Goal: Task Accomplishment & Management: Use online tool/utility

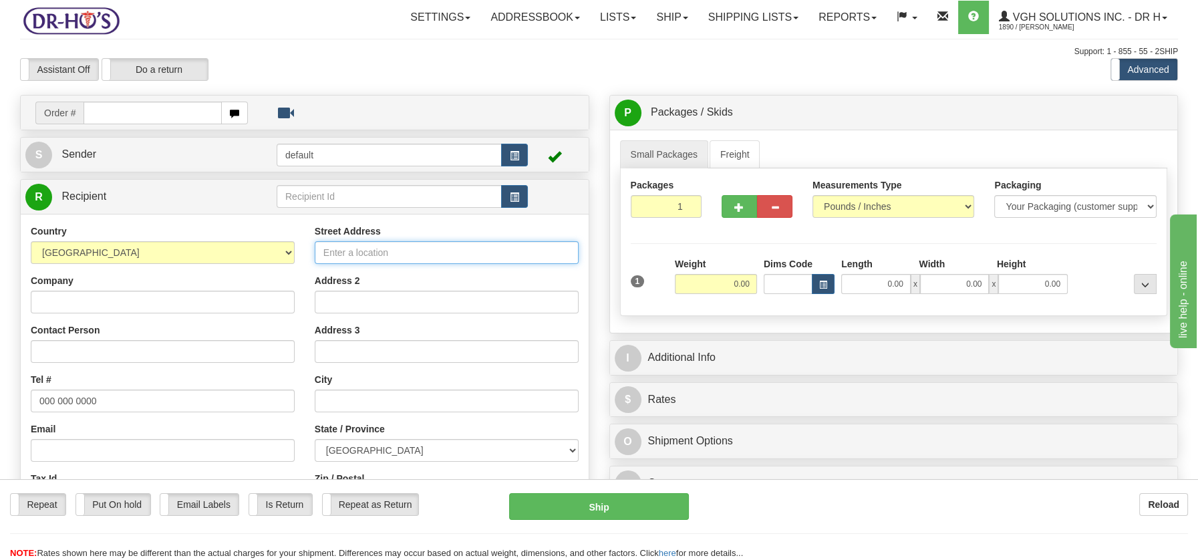
click at [373, 254] on input "Street Address" at bounding box center [447, 252] width 264 height 23
paste input "[STREET_ADDRESS][PERSON_NAME]"
type input "[STREET_ADDRESS][PERSON_NAME]"
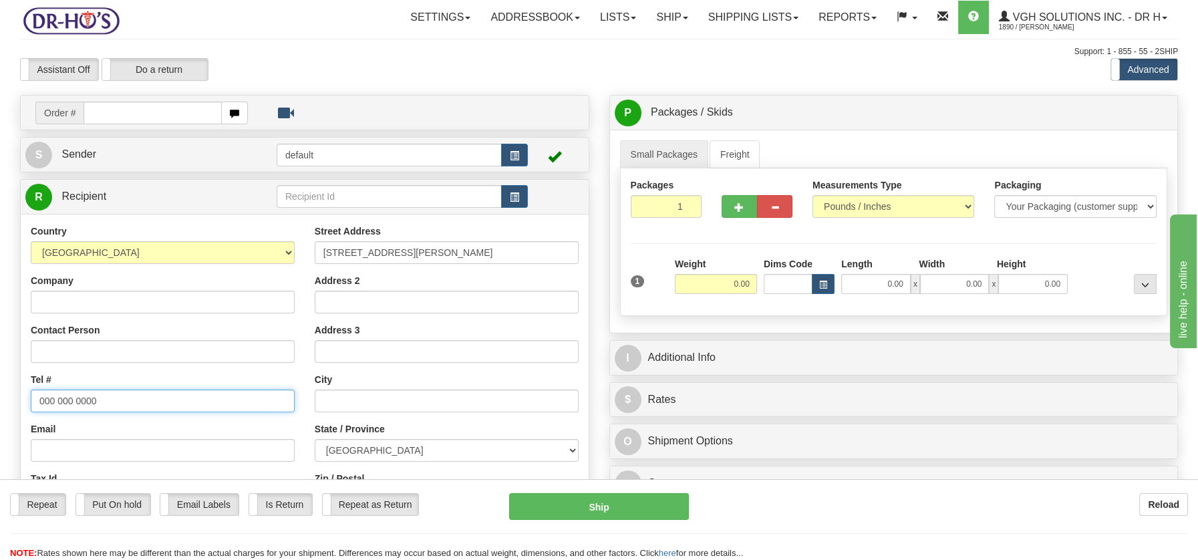
drag, startPoint x: 35, startPoint y: 398, endPoint x: 135, endPoint y: 404, distance: 99.8
click at [135, 404] on input "000 000 0000" at bounding box center [163, 401] width 264 height 23
paste input "4182905919"
type input "4182905919"
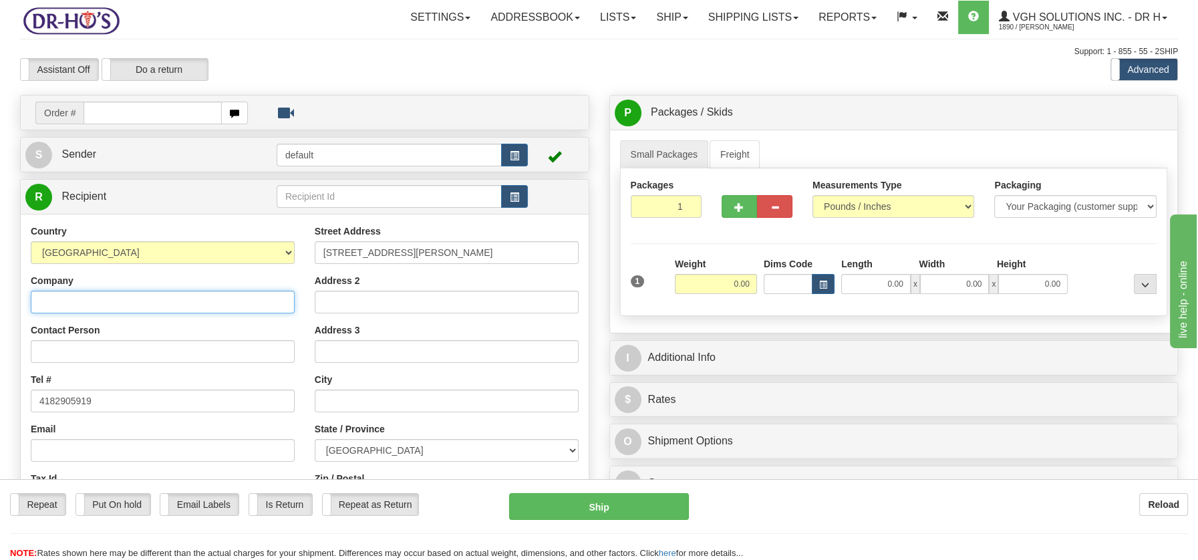
click at [55, 303] on input "Company" at bounding box center [163, 302] width 264 height 23
paste input "[PERSON_NAME]"
type input "[PERSON_NAME]"
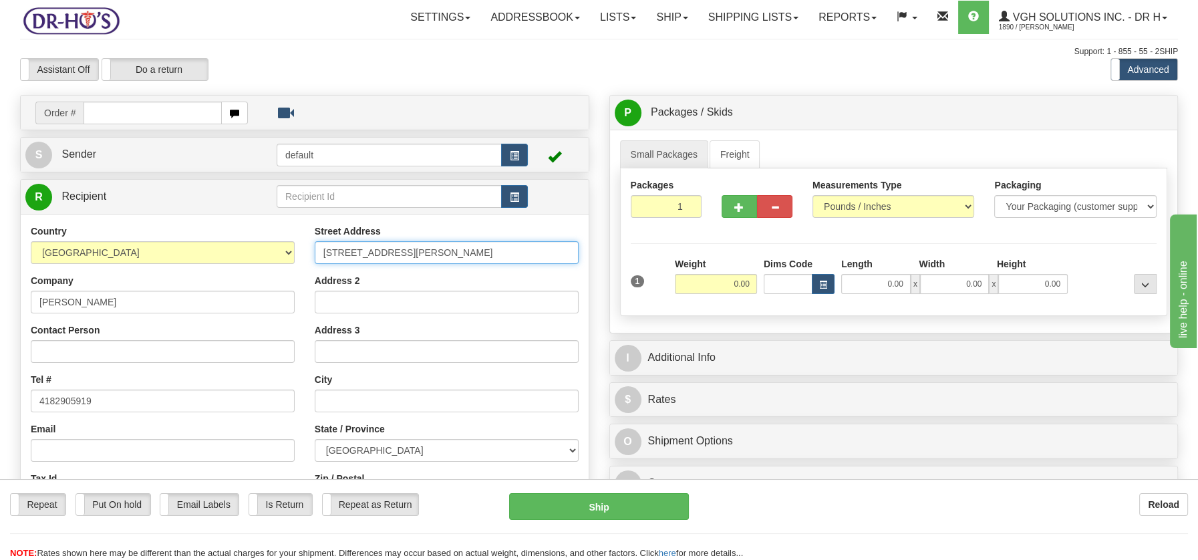
drag, startPoint x: 438, startPoint y: 251, endPoint x: 561, endPoint y: 253, distance: 123.0
click at [582, 258] on div "Street Address [STREET_ADDRESS][PERSON_NAME] Address 2 Address 3 City State / P…" at bounding box center [447, 405] width 284 height 360
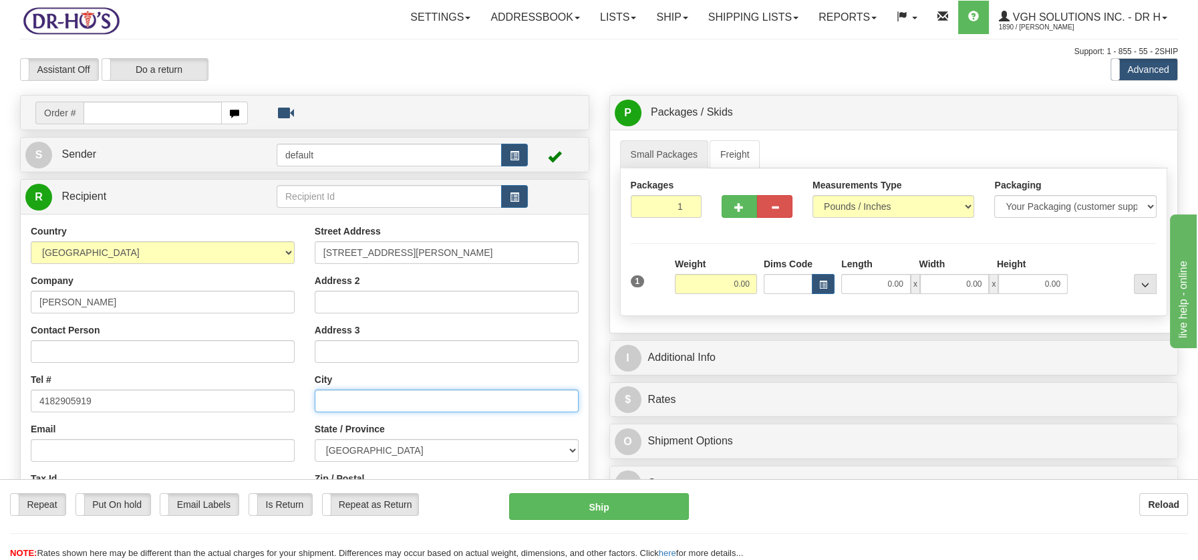
click at [388, 406] on input "text" at bounding box center [447, 401] width 264 height 23
paste input "CHICOUTIMI Quebec, G7G3V8"
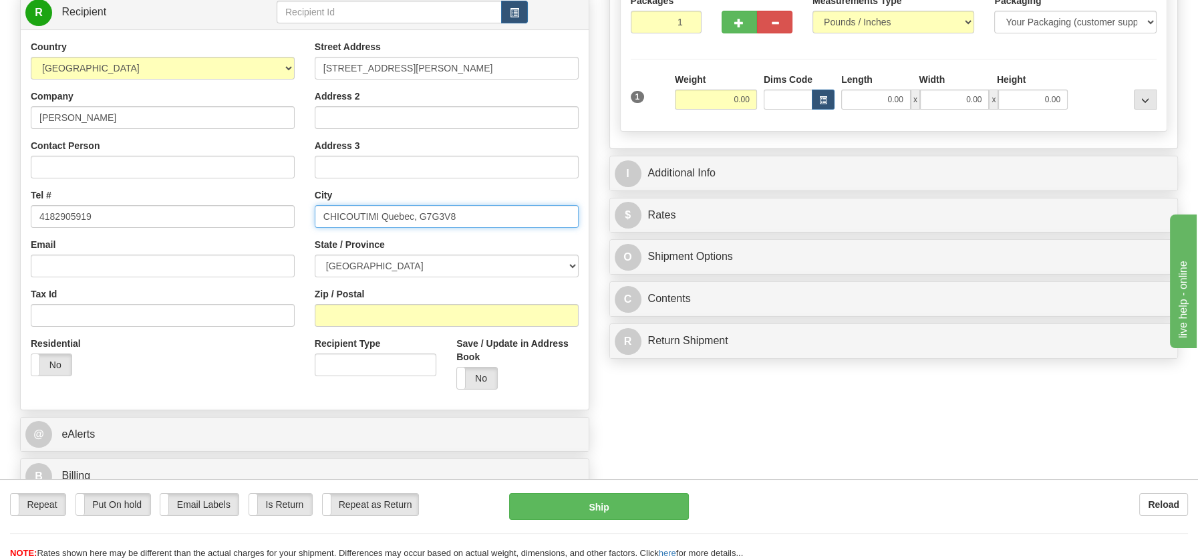
scroll to position [186, 0]
drag, startPoint x: 419, startPoint y: 210, endPoint x: 475, endPoint y: 216, distance: 56.5
click at [475, 216] on input "CHICOUTIMI Quebec, G7G3V8" at bounding box center [447, 215] width 264 height 23
type input "CHICOUTIMI Quebec, G7G3V8"
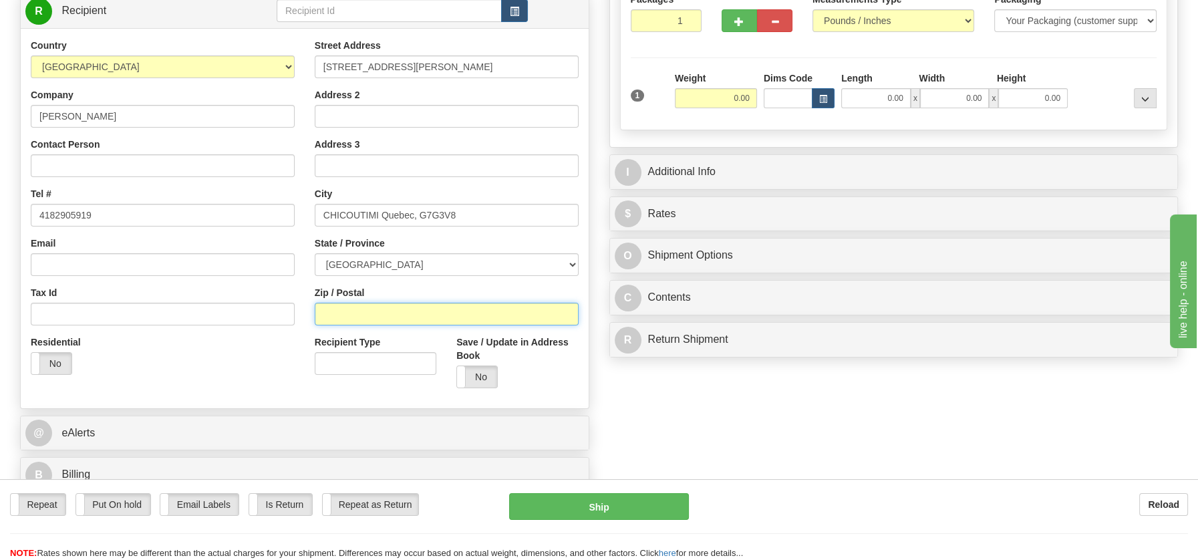
click at [390, 308] on input "Zip / Postal" at bounding box center [447, 314] width 264 height 23
paste input "G7G3V8"
type input "G7G3V8"
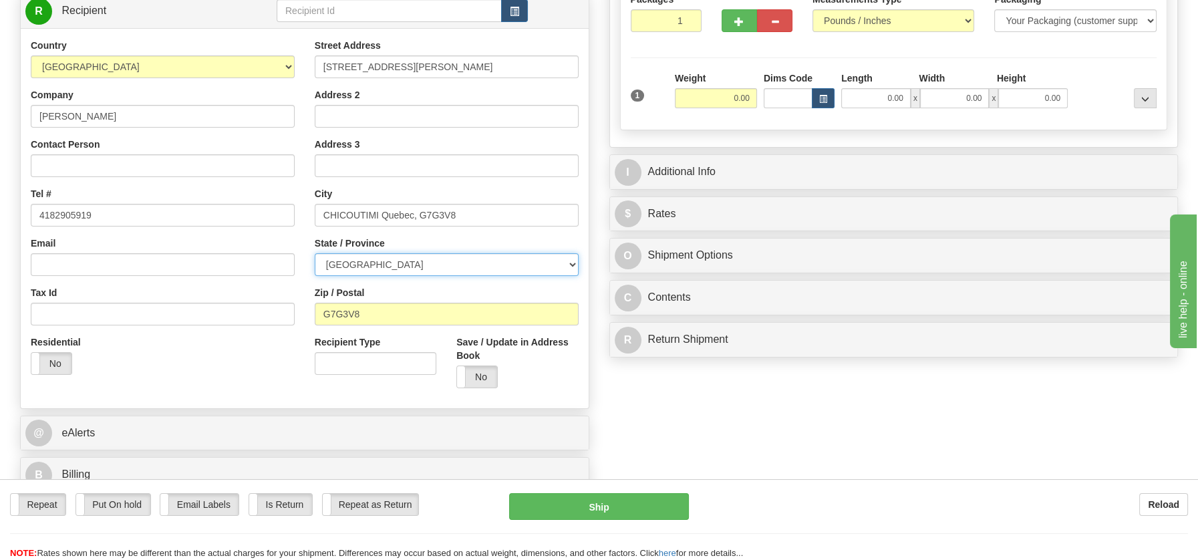
drag, startPoint x: 565, startPoint y: 265, endPoint x: 539, endPoint y: 265, distance: 26.1
click at [565, 264] on select "[GEOGRAPHIC_DATA] [GEOGRAPHIC_DATA] [GEOGRAPHIC_DATA] [GEOGRAPHIC_DATA] [GEOGRA…" at bounding box center [447, 264] width 264 height 23
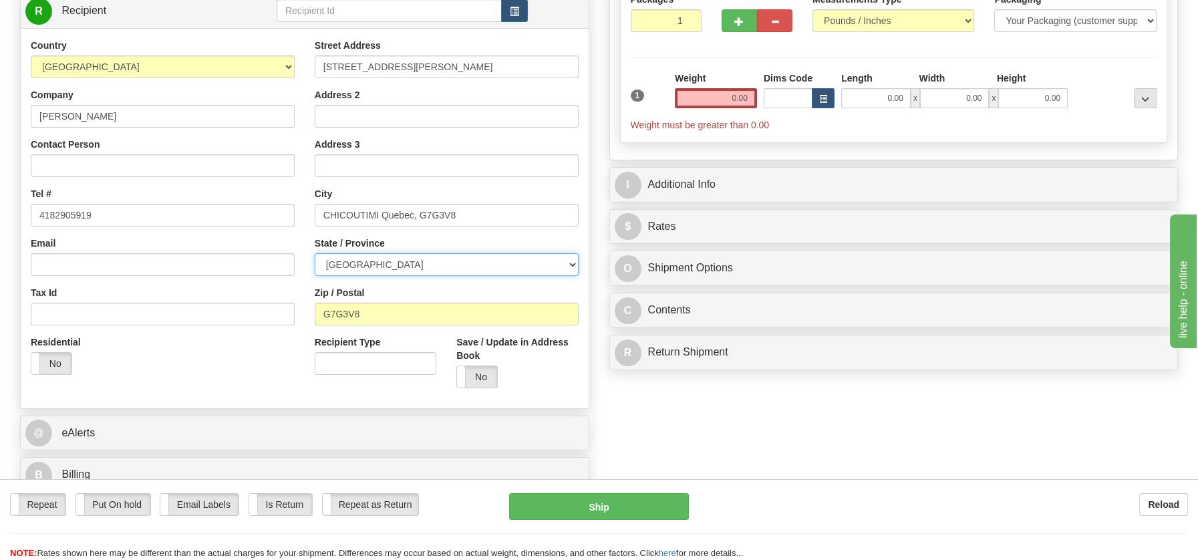
select select "QC"
click at [315, 253] on select "[GEOGRAPHIC_DATA] [GEOGRAPHIC_DATA] [GEOGRAPHIC_DATA] [GEOGRAPHIC_DATA] [GEOGRA…" at bounding box center [447, 264] width 264 height 23
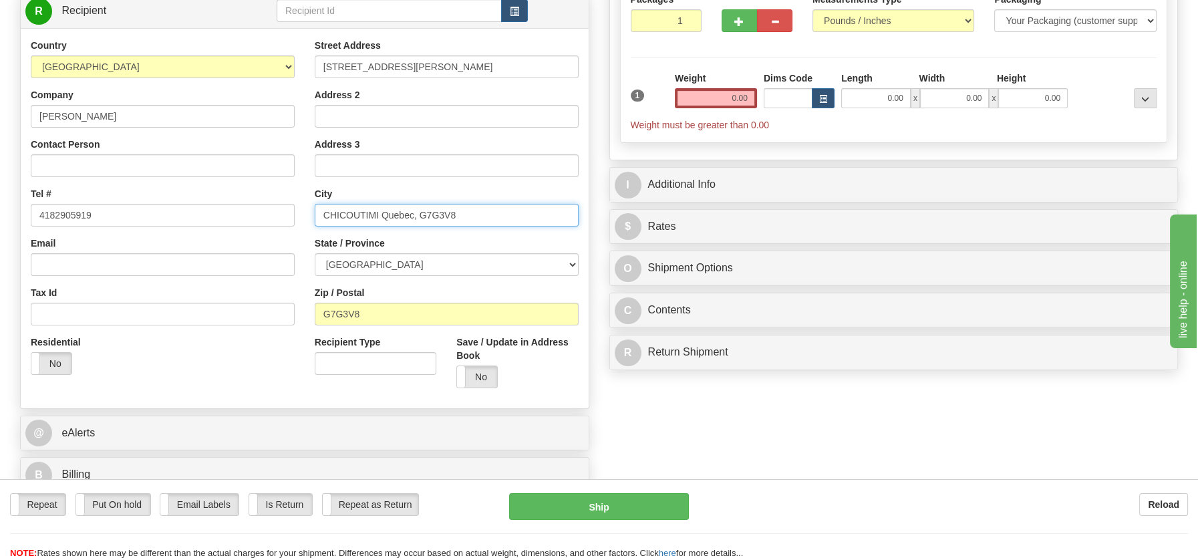
drag, startPoint x: 382, startPoint y: 211, endPoint x: 475, endPoint y: 210, distance: 92.9
click at [475, 210] on input "CHICOUTIMI Quebec, G7G3V8" at bounding box center [447, 215] width 264 height 23
type input "CHICOUTIMI"
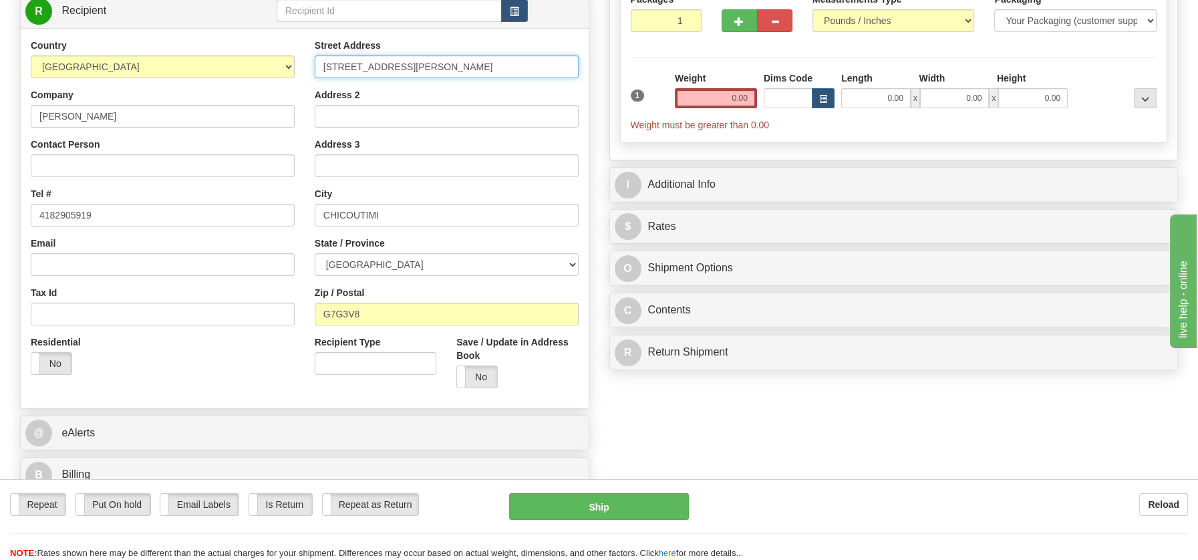
drag, startPoint x: 436, startPoint y: 63, endPoint x: 597, endPoint y: 70, distance: 160.6
click at [597, 70] on div "Create a label for the return Create Pickup Without Label Order # S Sender defa…" at bounding box center [305, 204] width 590 height 590
type input "[STREET_ADDRESS][PERSON_NAME]"
drag, startPoint x: 706, startPoint y: 94, endPoint x: 776, endPoint y: 100, distance: 69.7
click at [776, 100] on div "1 Weight 0.00 Dims Code 0.00" at bounding box center [894, 102] width 533 height 60
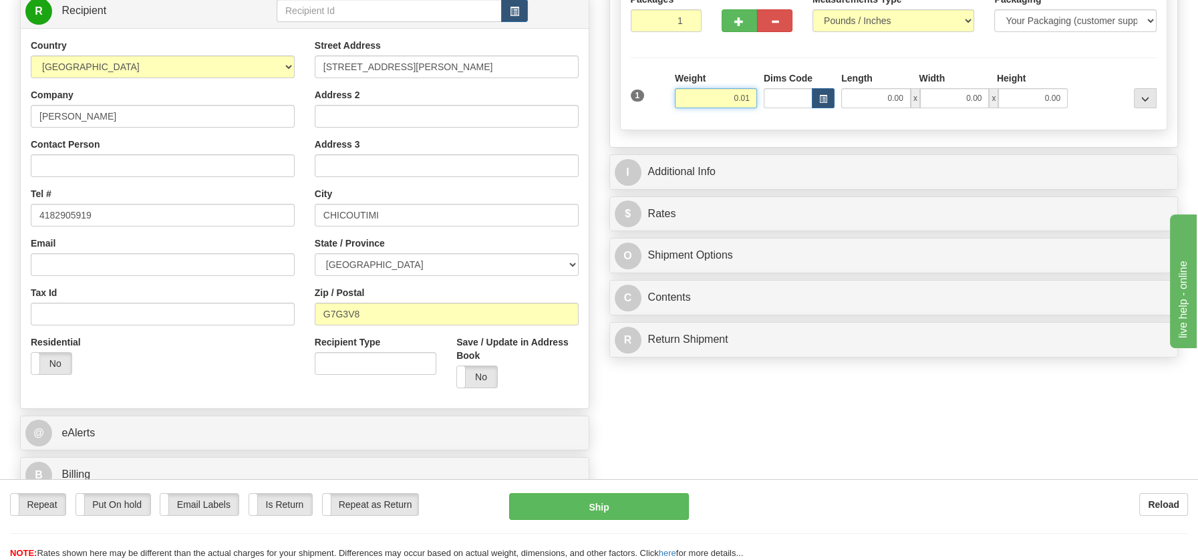
type input "0.01"
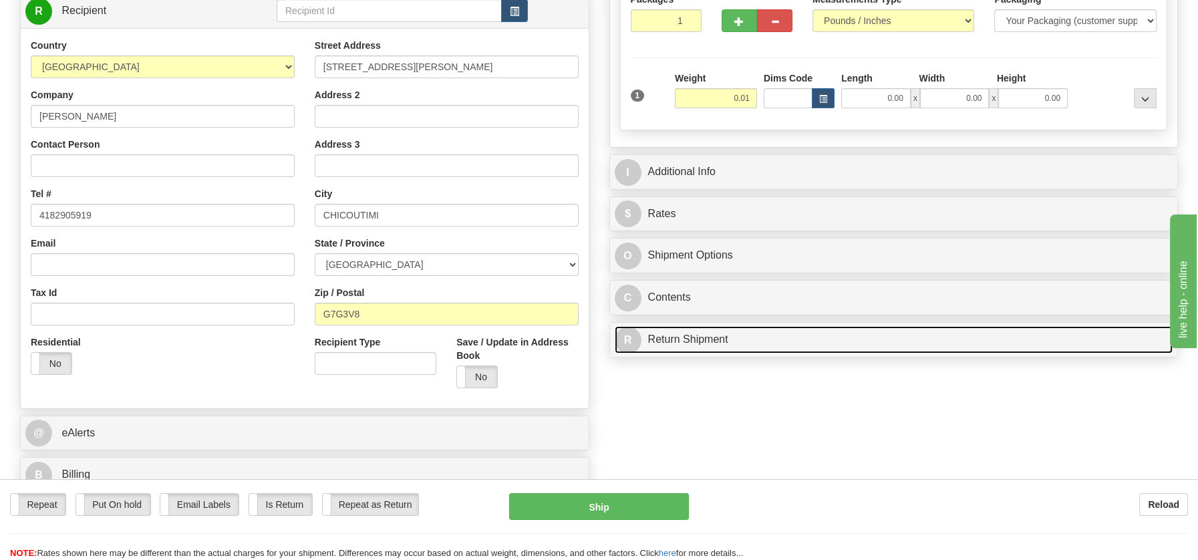
drag, startPoint x: 680, startPoint y: 331, endPoint x: 694, endPoint y: 331, distance: 14.0
click at [680, 331] on div "P Packages / Skids 1 Packages - Weight: 0.00 Lbs 1 Skids - Weight: NaN Lbs Ship…" at bounding box center [895, 136] width 590 height 455
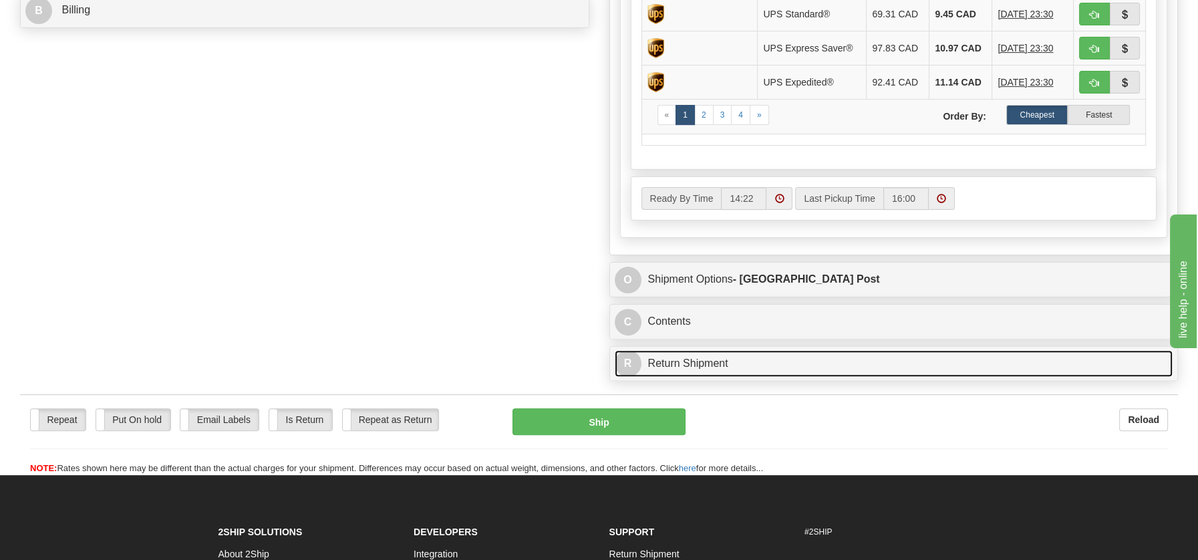
scroll to position [800, 0]
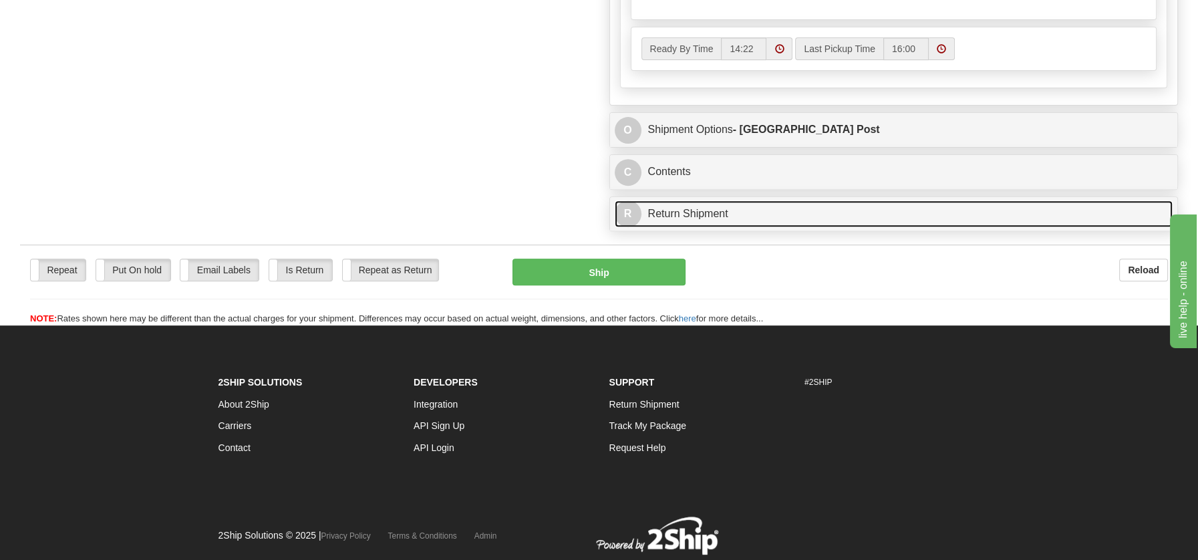
click at [668, 212] on link "R Return Shipment" at bounding box center [894, 214] width 559 height 27
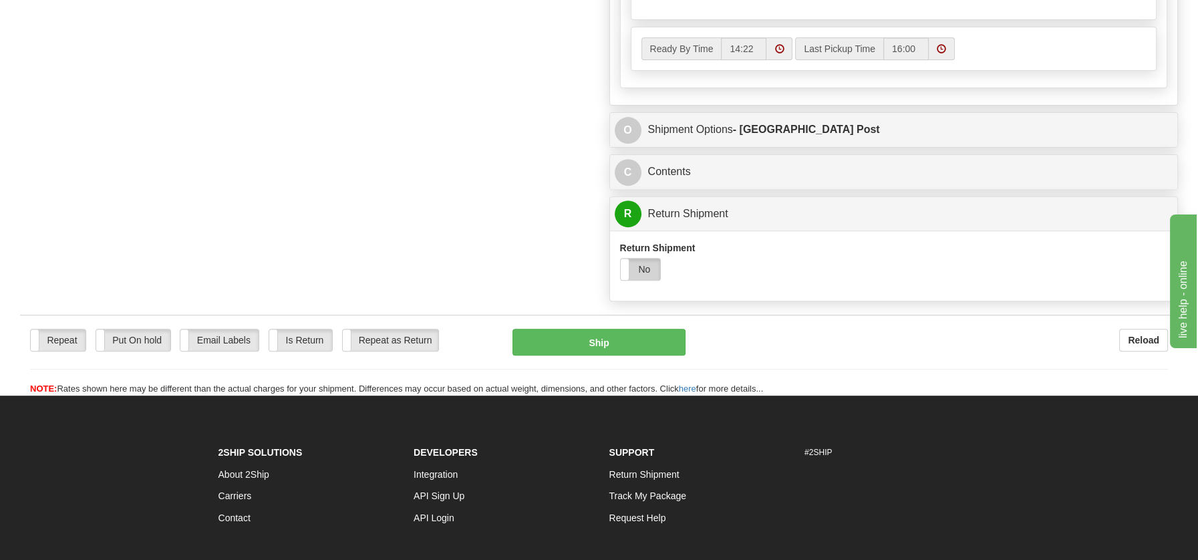
click at [648, 271] on label "No" at bounding box center [641, 269] width 40 height 21
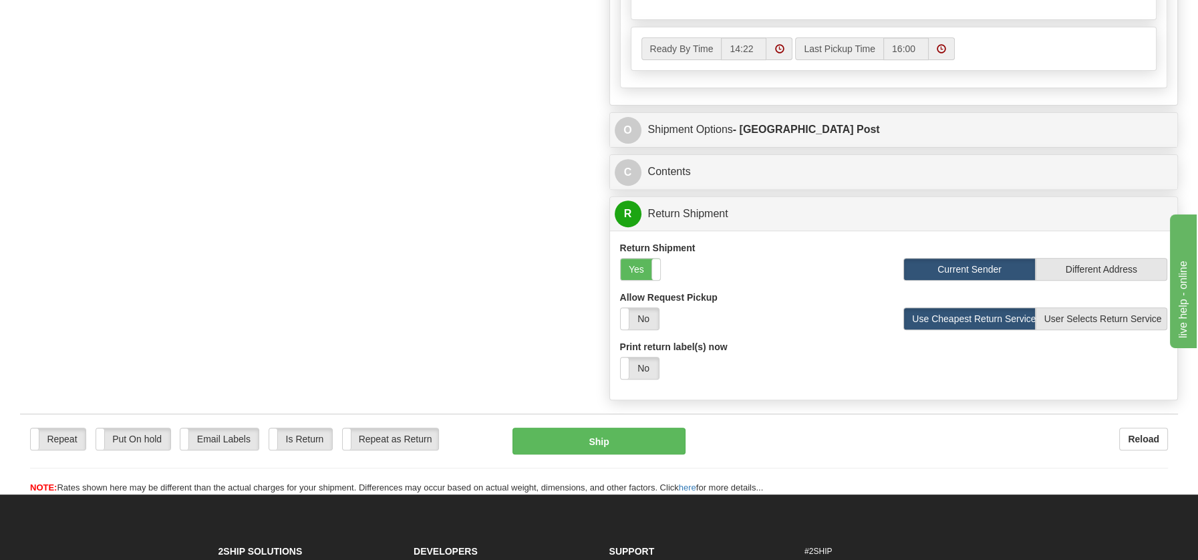
drag, startPoint x: 642, startPoint y: 353, endPoint x: 648, endPoint y: 367, distance: 15.3
click at [641, 358] on label "No" at bounding box center [640, 368] width 38 height 21
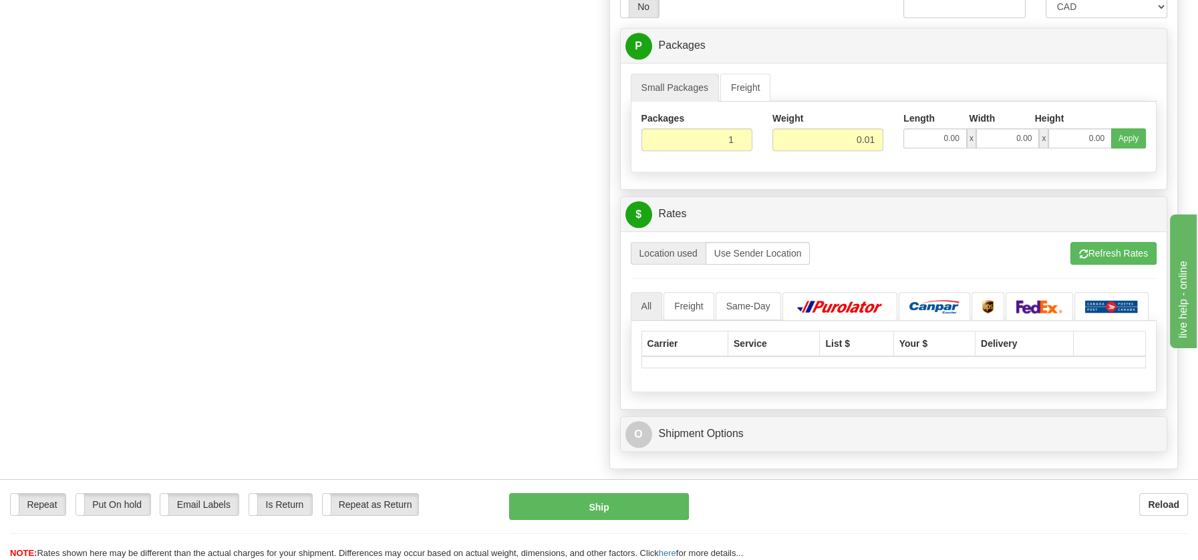
scroll to position [1171, 0]
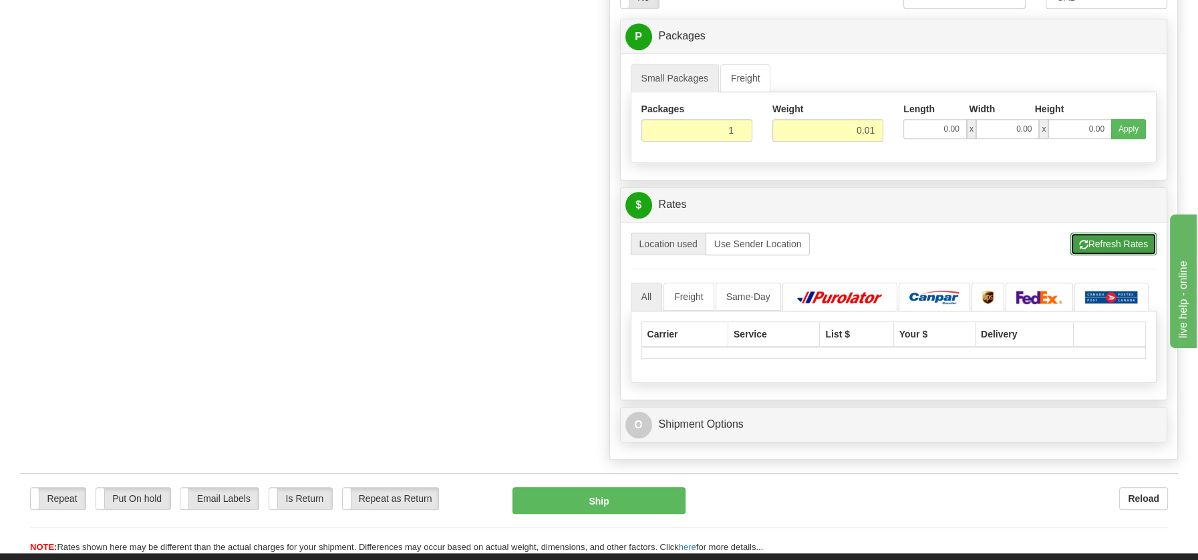
click at [1091, 233] on button "Refresh Rates" at bounding box center [1114, 244] width 86 height 23
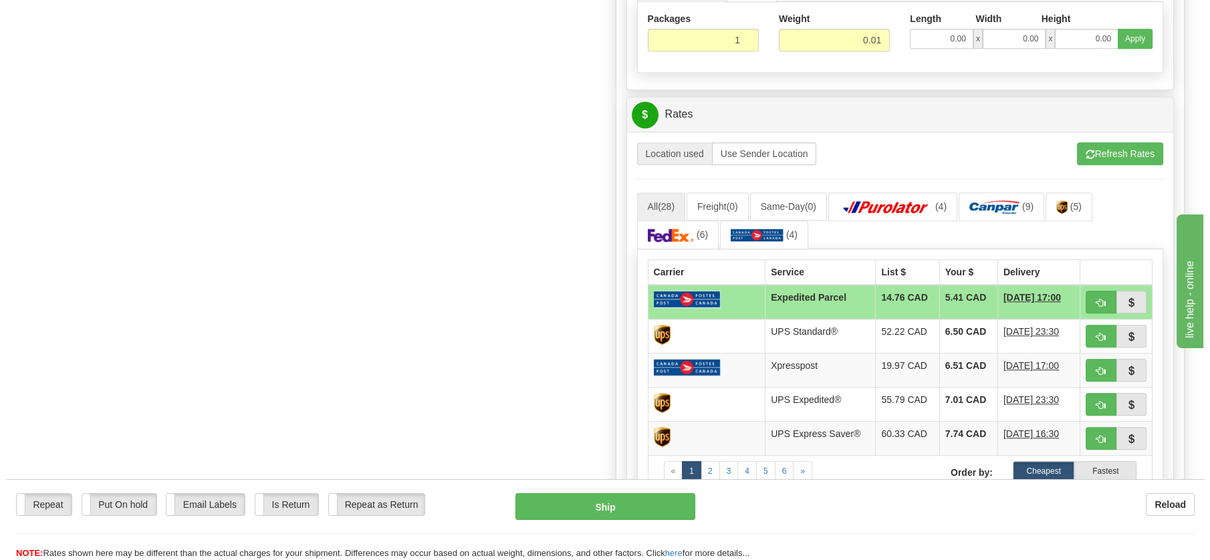
scroll to position [1246, 0]
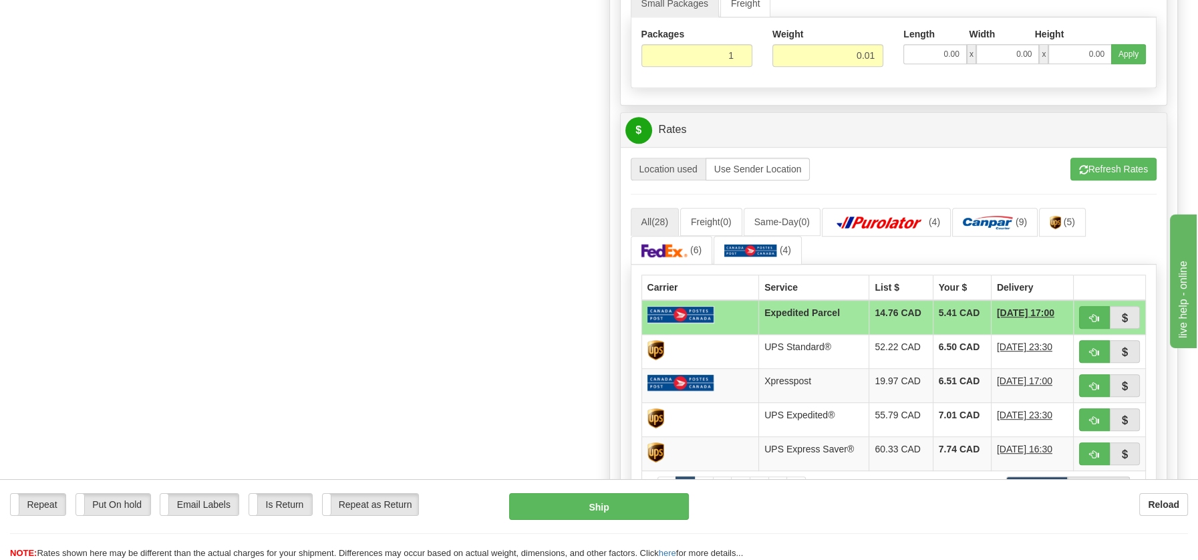
click at [610, 523] on div "Repeat Repeat Put On hold Put On hold Print Order Slip Print Order Slip Email L…" at bounding box center [599, 526] width 1198 height 67
click at [597, 507] on button "Ship" at bounding box center [599, 506] width 180 height 27
type input "DOM.EP"
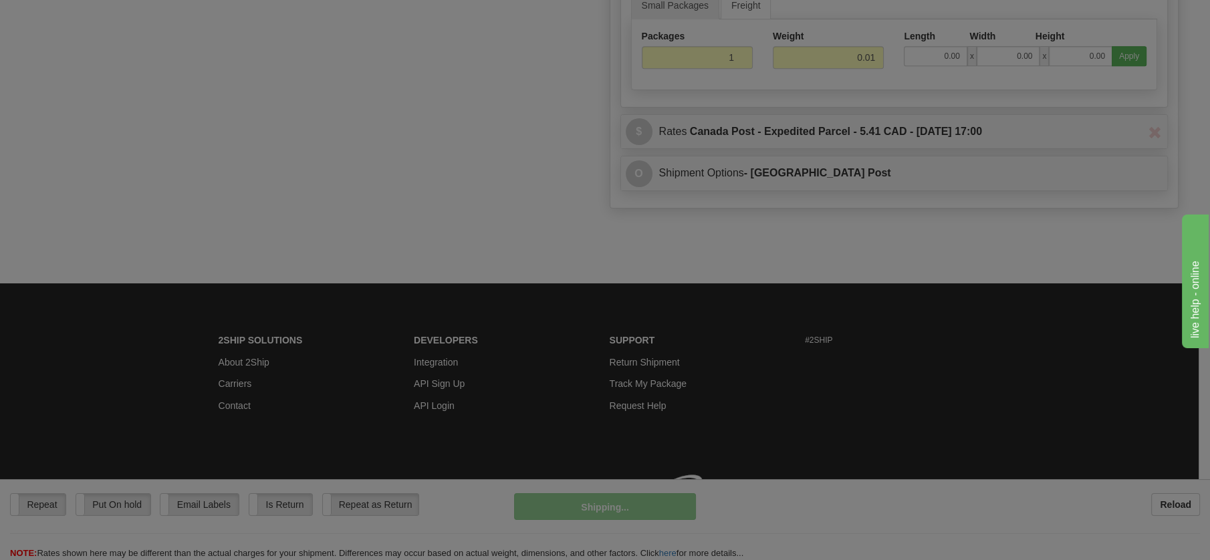
scroll to position [759, 0]
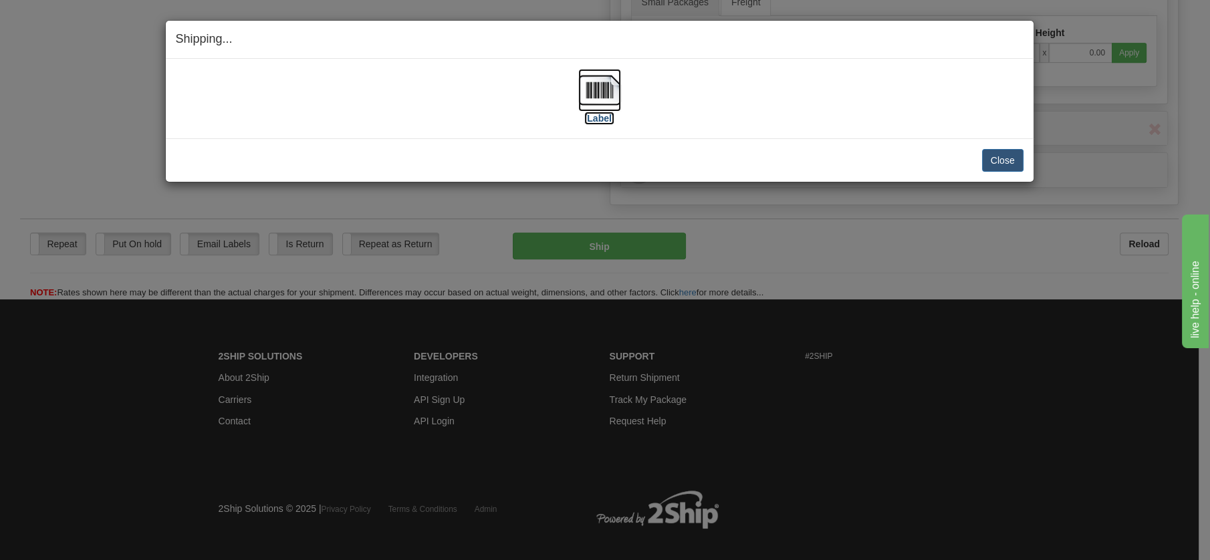
click at [594, 90] on img at bounding box center [599, 90] width 43 height 43
click at [1002, 153] on button "Close" at bounding box center [1002, 160] width 41 height 23
